Goal: Transaction & Acquisition: Book appointment/travel/reservation

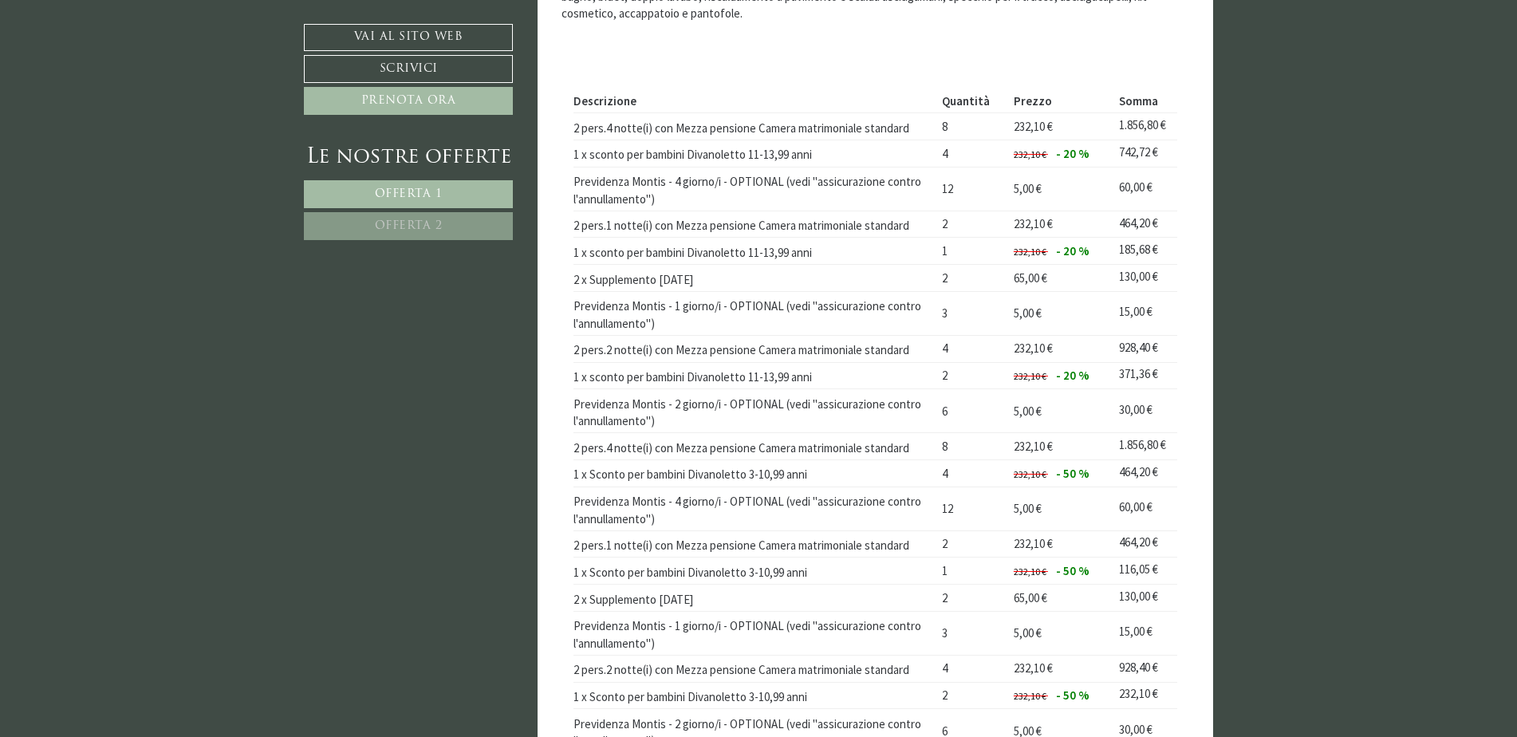
scroll to position [1515, 0]
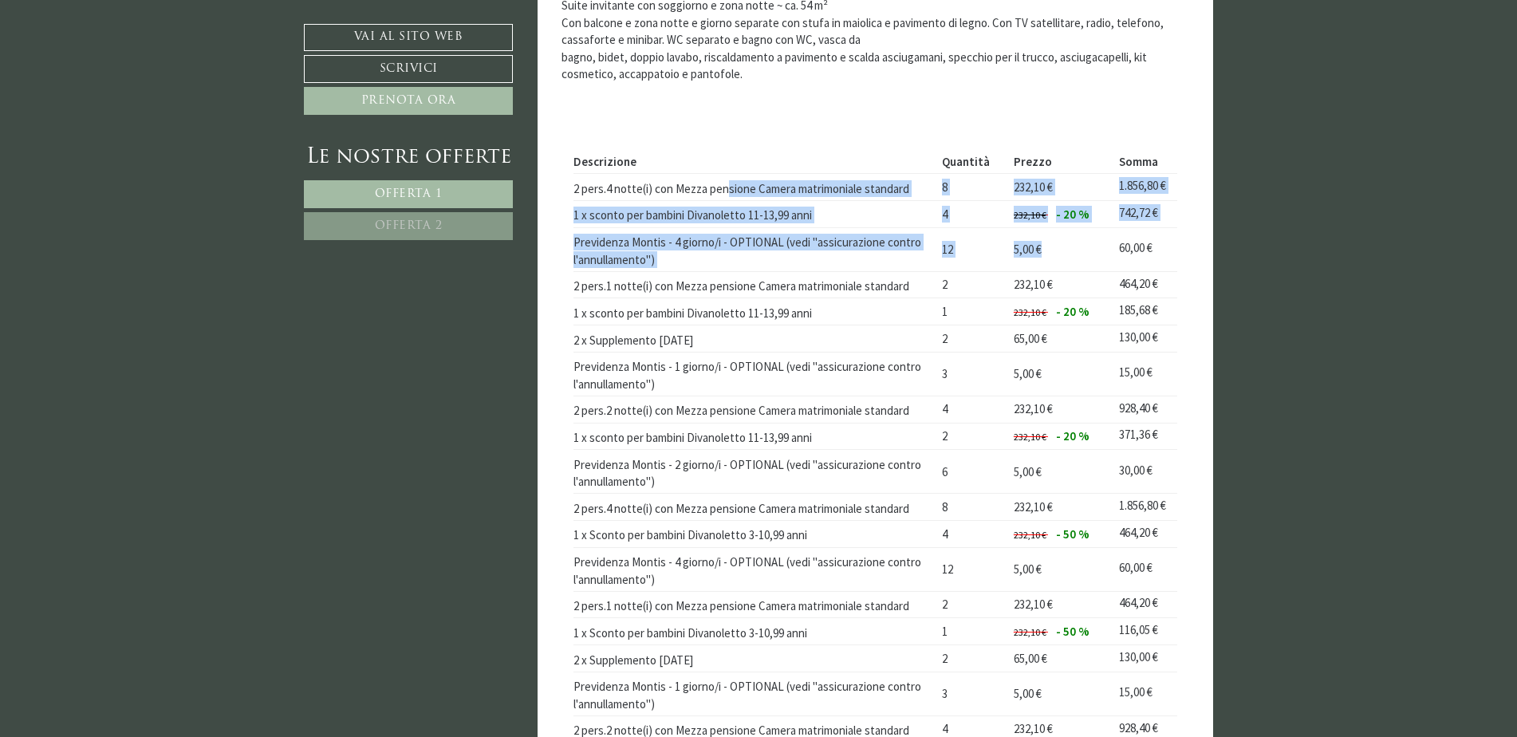
drag, startPoint x: 728, startPoint y: 195, endPoint x: 1060, endPoint y: 252, distance: 337.4
click at [1060, 252] on tbody "Descrizione Quantità Prezzo Somma 2 pers.4 notte(i) con Mezza pensione Camera m…" at bounding box center [875, 681] width 604 height 1063
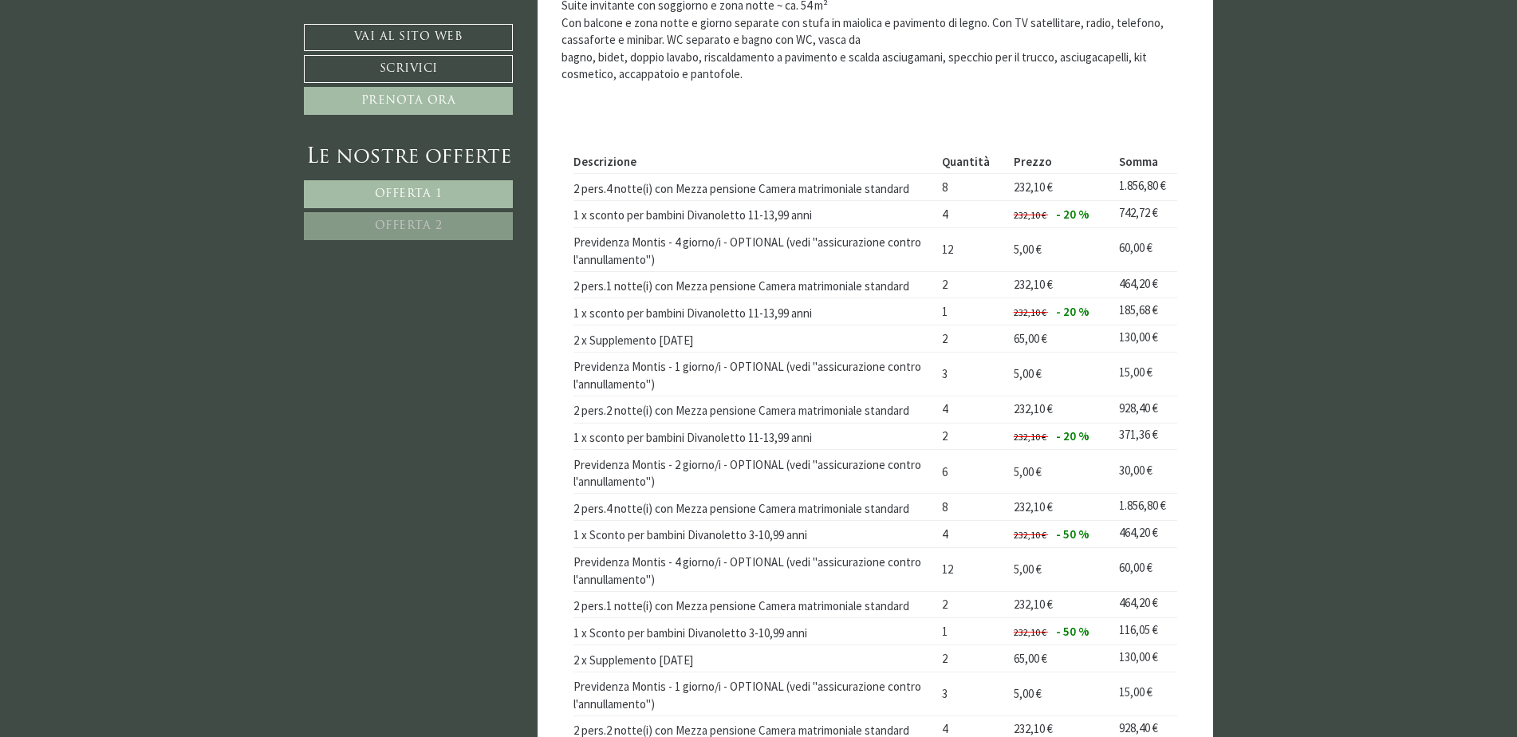
drag, startPoint x: 1060, startPoint y: 252, endPoint x: 1112, endPoint y: 266, distance: 53.6
click at [1113, 266] on td "60,00 €" at bounding box center [1145, 249] width 64 height 44
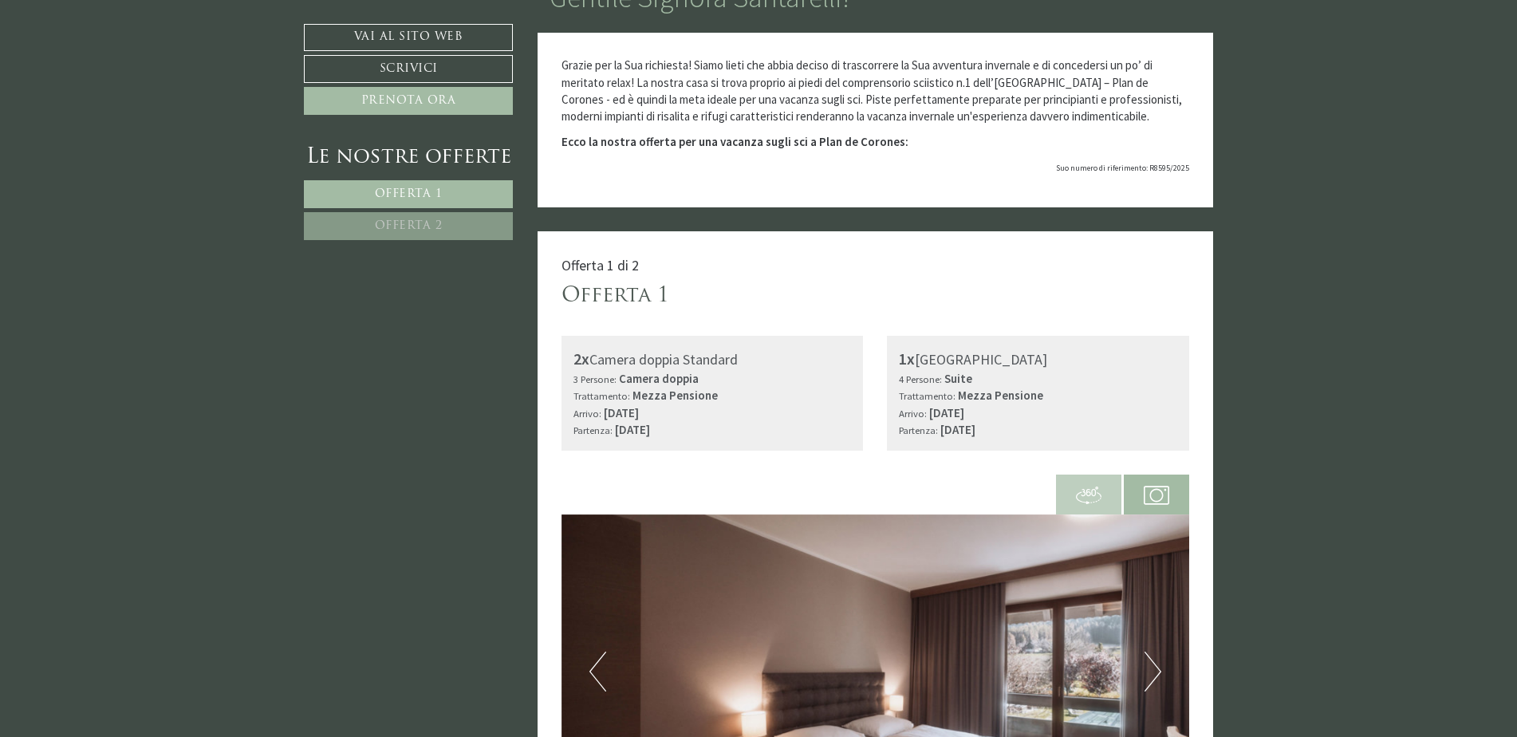
scroll to position [159, 0]
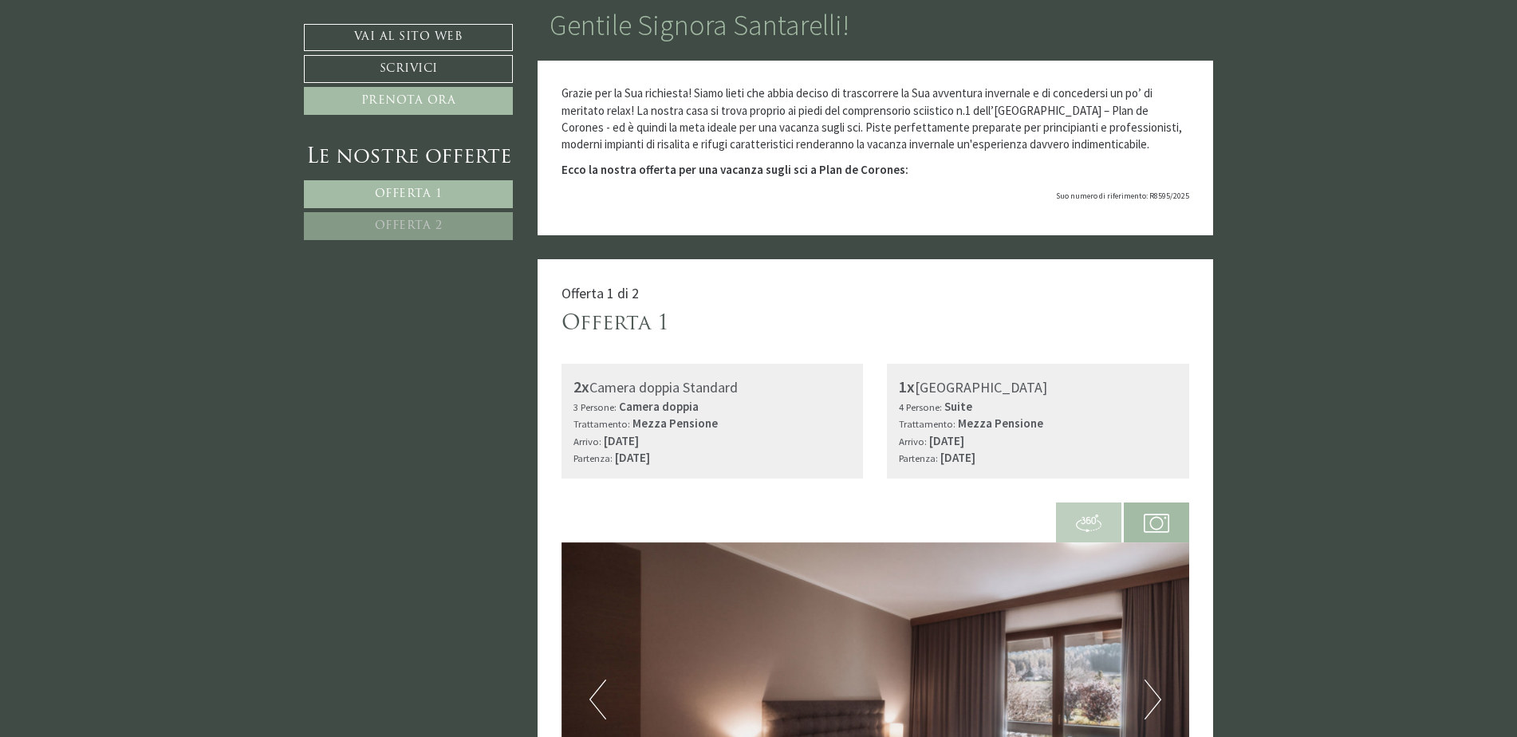
drag, startPoint x: 676, startPoint y: 389, endPoint x: 655, endPoint y: 391, distance: 21.6
click at [655, 391] on div "2x Camera doppia Standard" at bounding box center [712, 387] width 278 height 23
drag, startPoint x: 655, startPoint y: 391, endPoint x: 625, endPoint y: 398, distance: 30.4
click at [625, 398] on div "3 Persone: Camera doppia Trattamento: Mezza Pensione" at bounding box center [712, 415] width 278 height 34
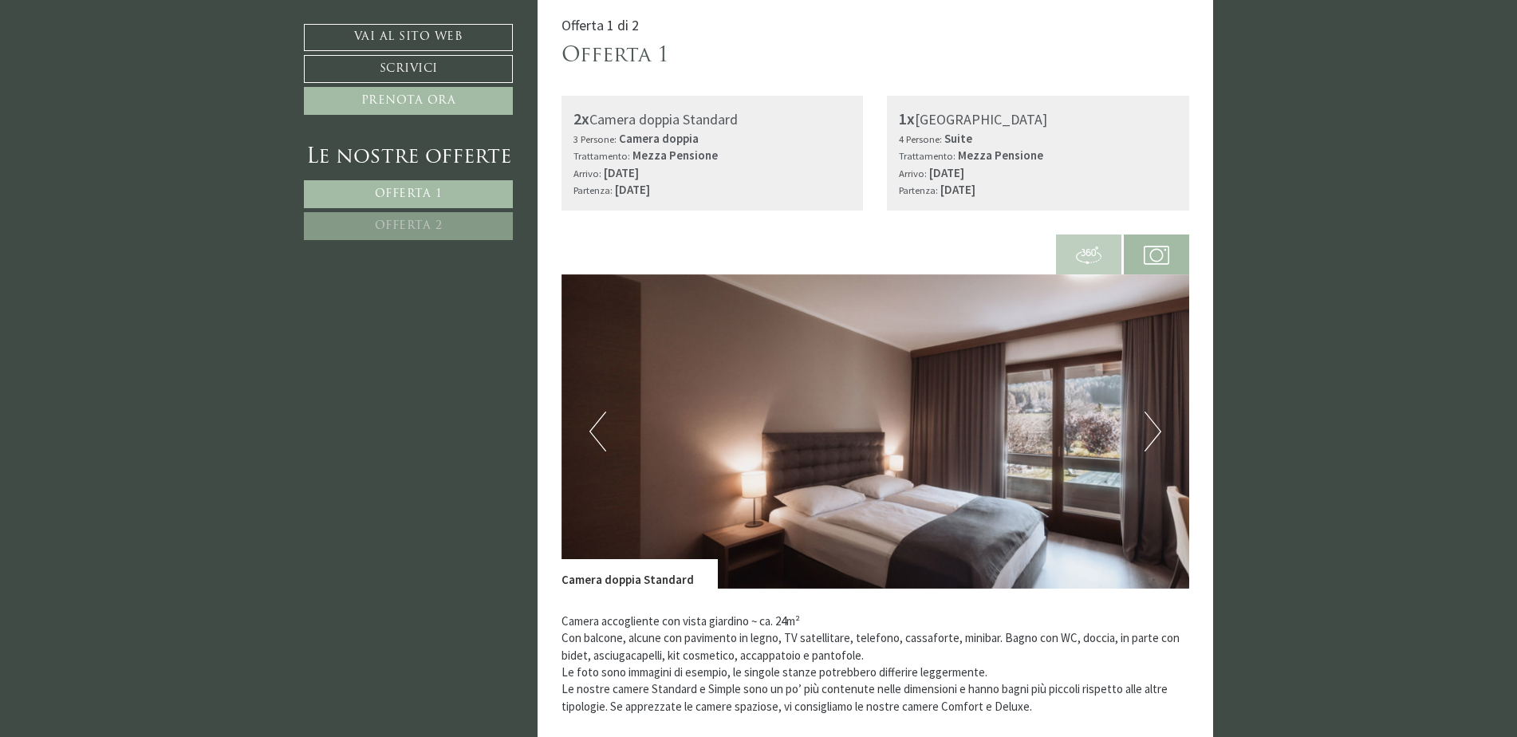
scroll to position [478, 0]
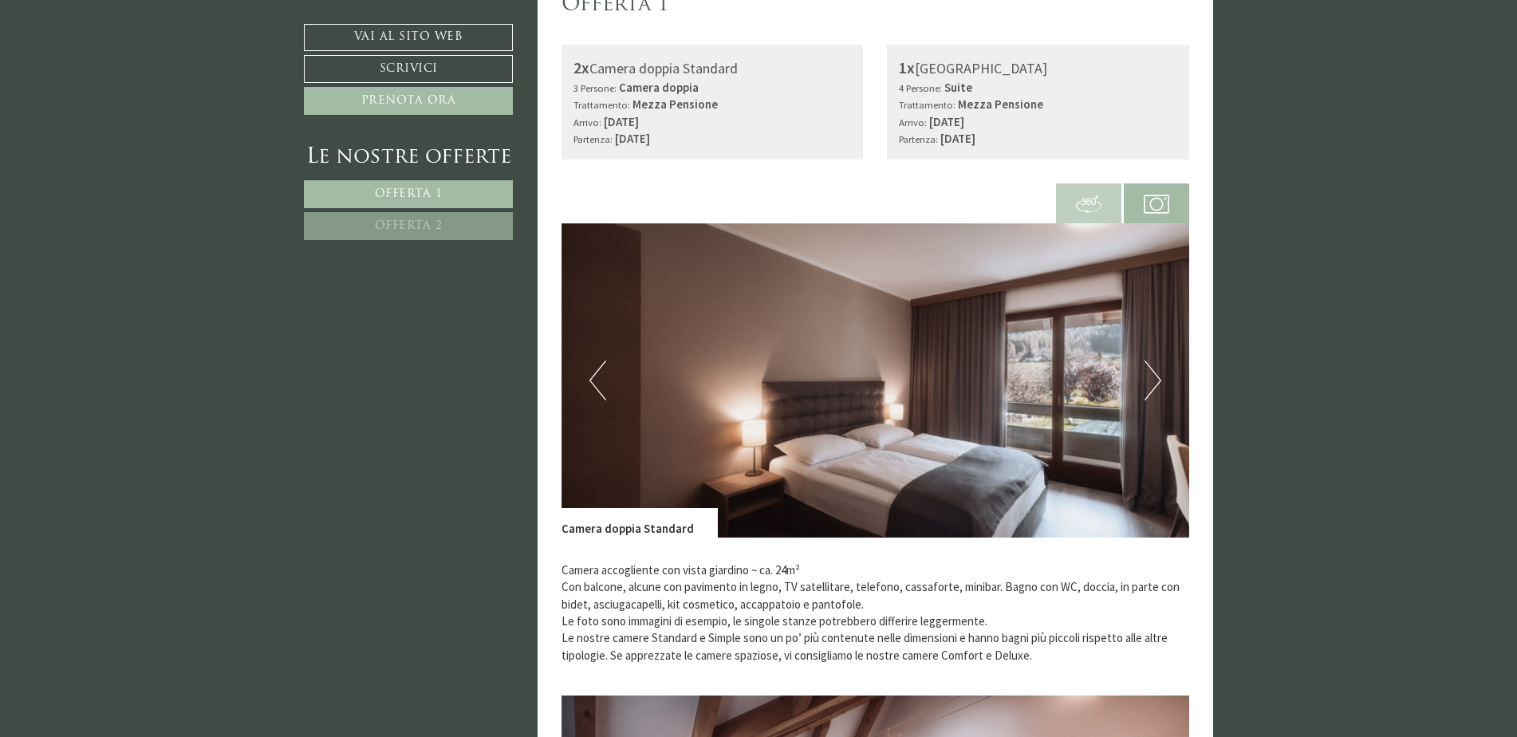
click at [1151, 380] on button "Next" at bounding box center [1152, 380] width 17 height 40
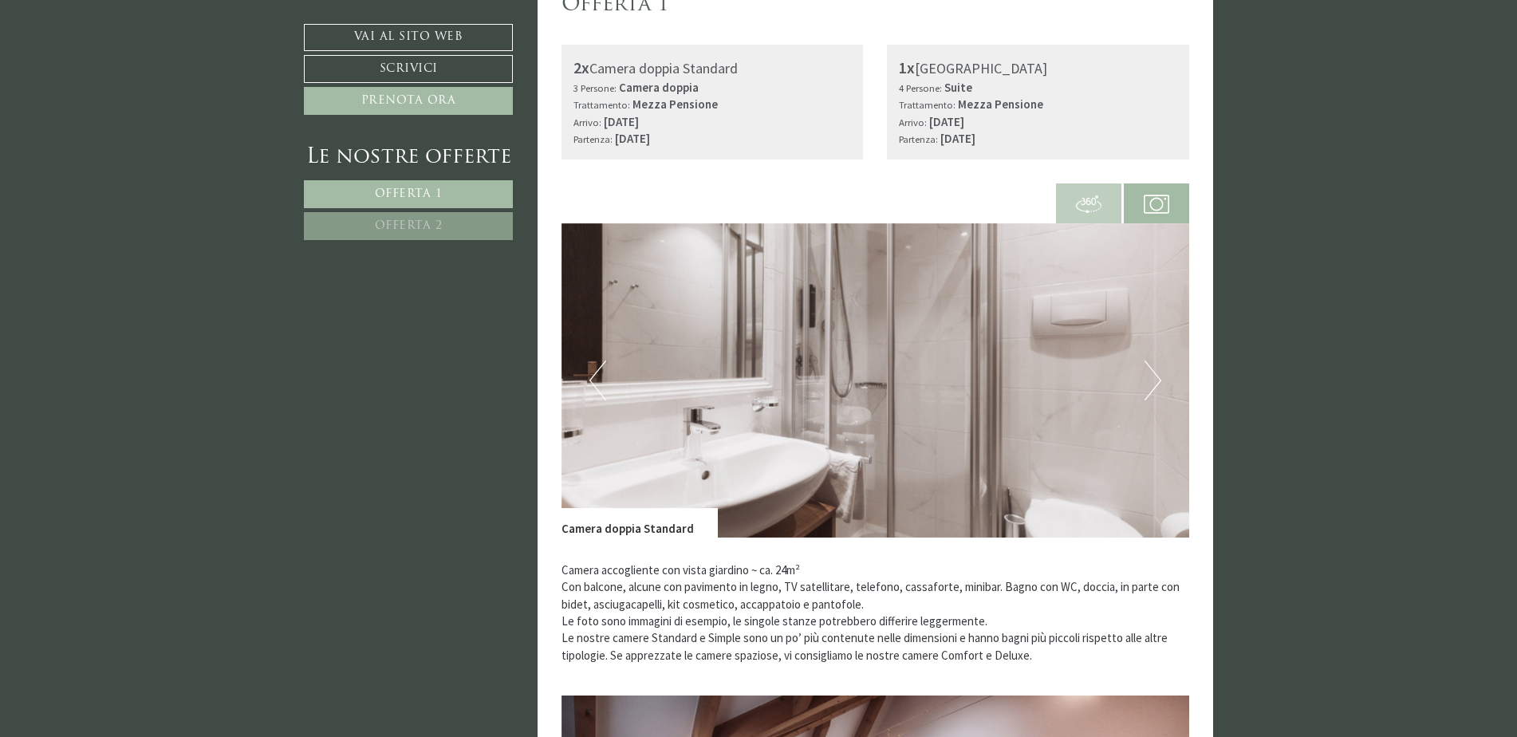
click at [1151, 380] on button "Next" at bounding box center [1152, 380] width 17 height 40
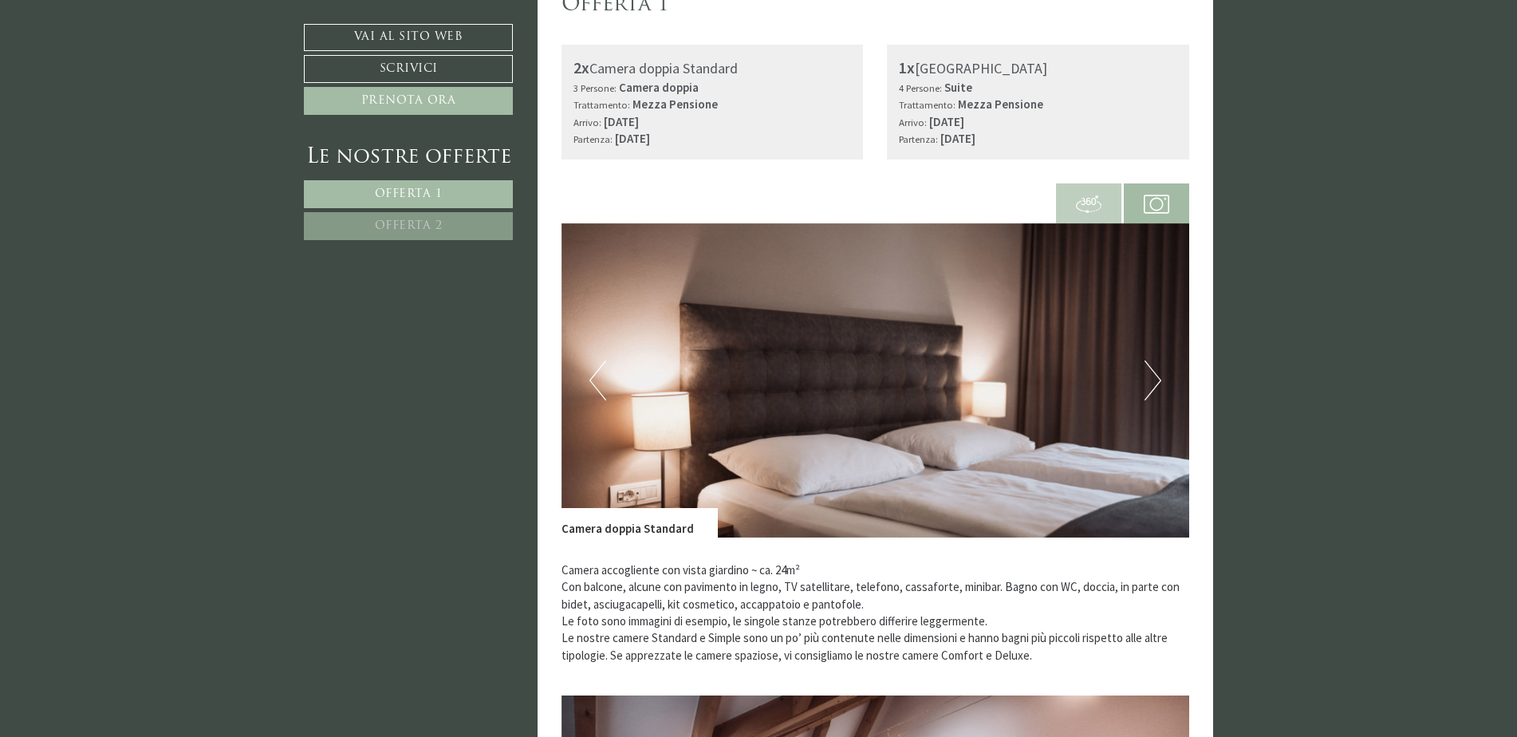
click at [1151, 380] on button "Next" at bounding box center [1152, 380] width 17 height 40
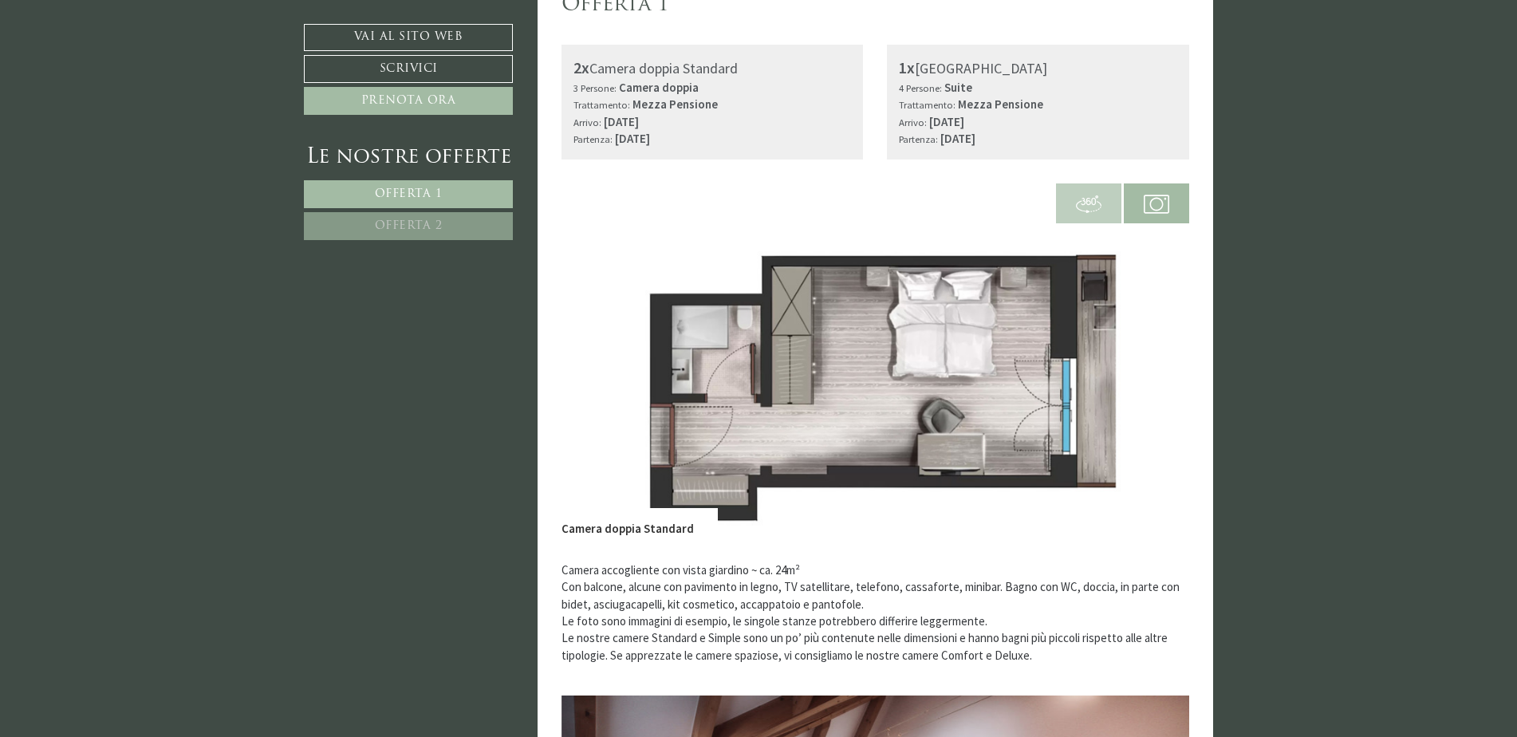
click at [1151, 380] on button "Next" at bounding box center [1152, 380] width 17 height 40
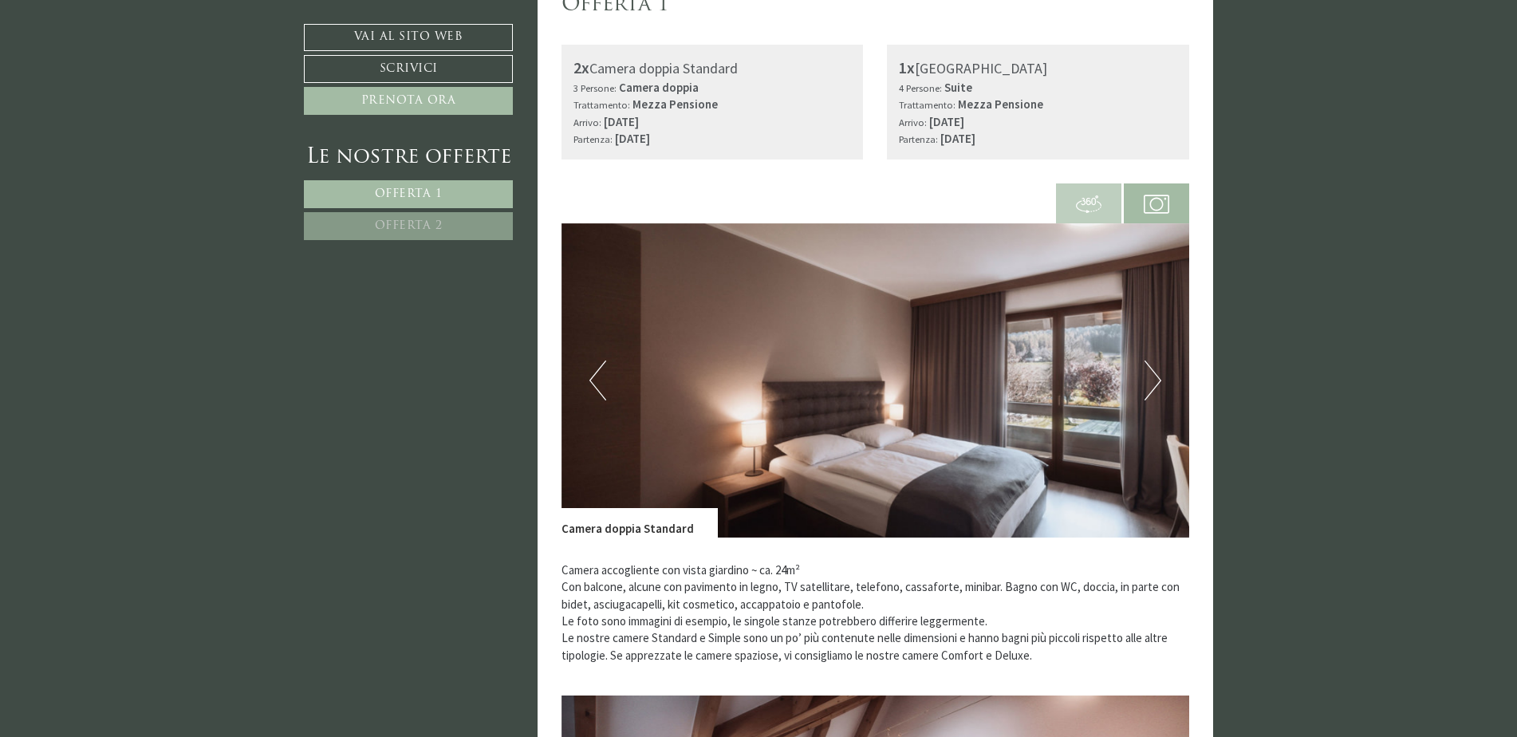
click at [1151, 380] on button "Next" at bounding box center [1152, 380] width 17 height 40
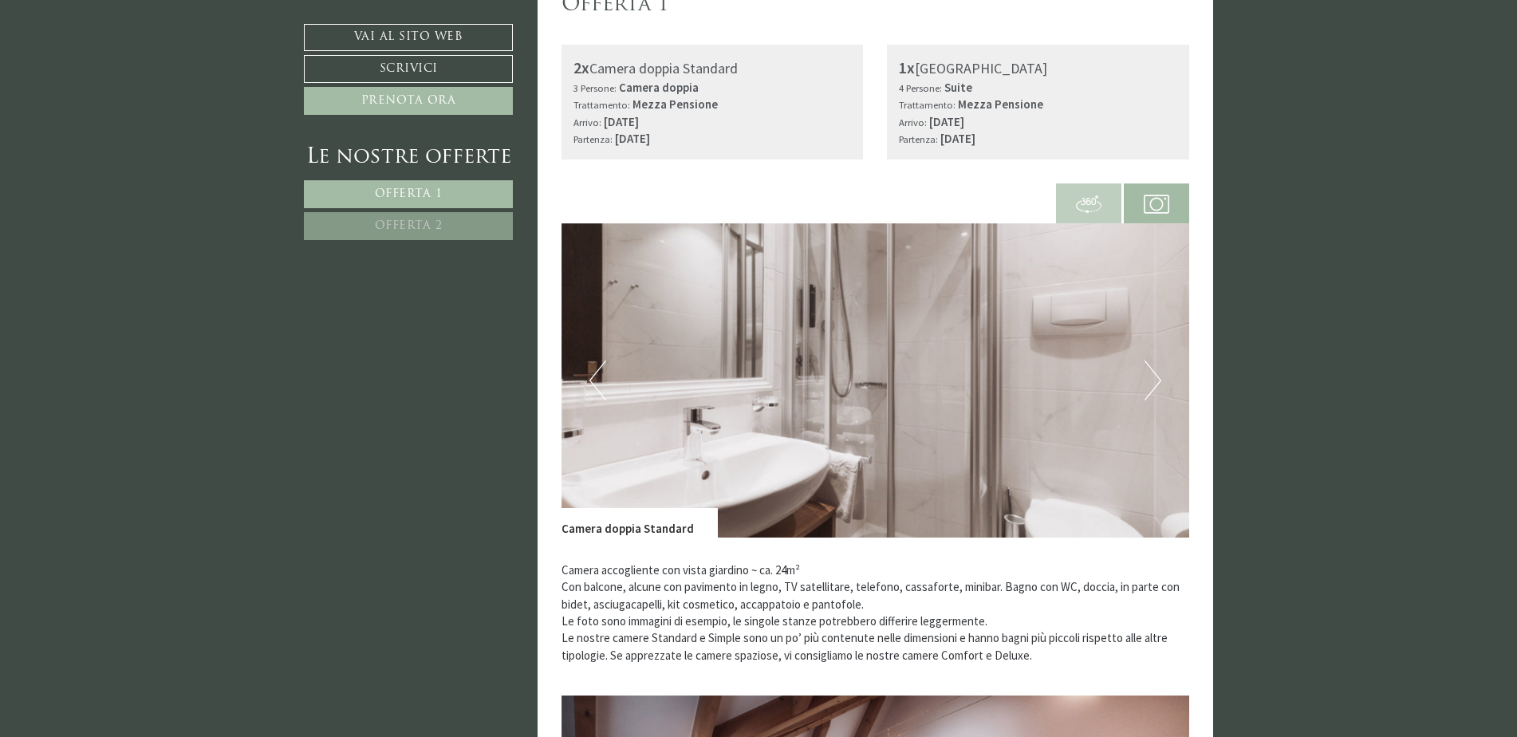
click at [1151, 380] on button "Next" at bounding box center [1152, 380] width 17 height 40
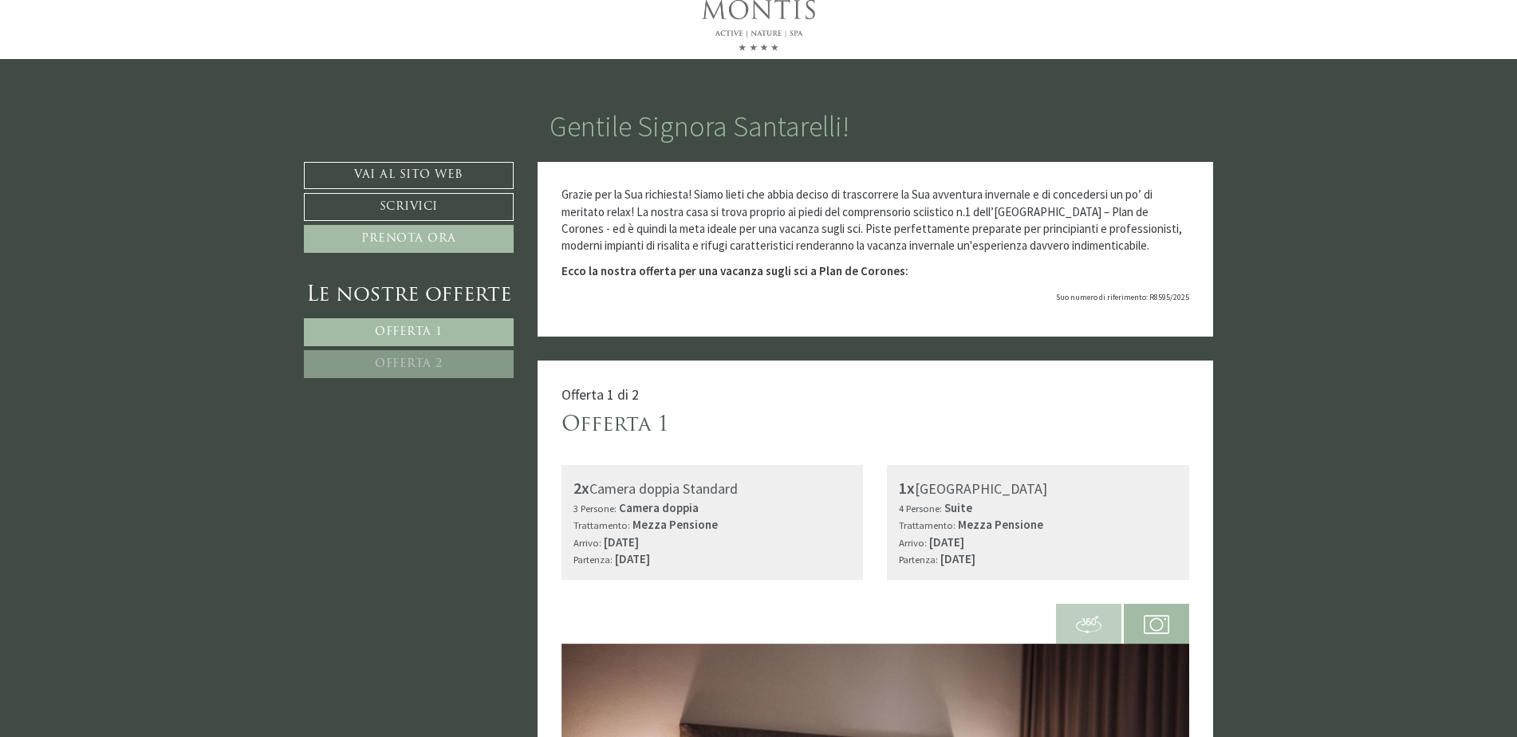
scroll to position [0, 0]
